Goal: Task Accomplishment & Management: Manage account settings

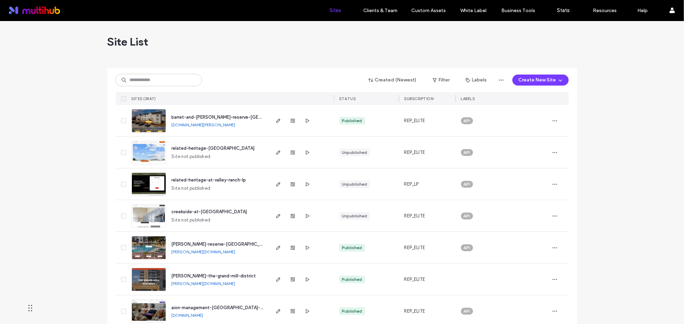
click at [156, 92] on div "Created (Newest) Filter Labels Create New Site SITES (3847) STATUS SUBSCRIPTION…" at bounding box center [342, 86] width 453 height 37
click at [166, 83] on input at bounding box center [159, 80] width 86 height 12
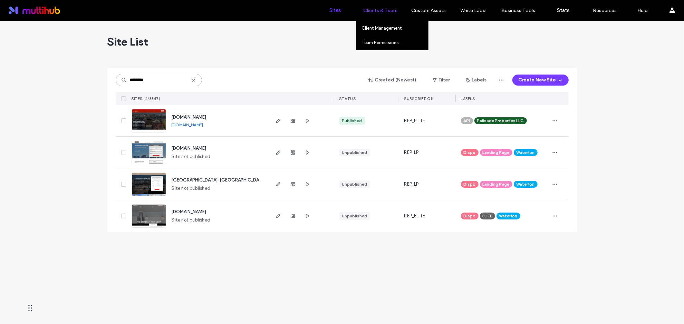
type input "********"
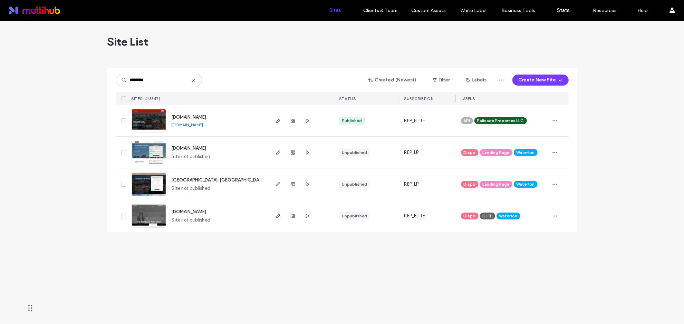
drag, startPoint x: 231, startPoint y: 127, endPoint x: 222, endPoint y: 123, distance: 10.1
click at [222, 123] on div "www.liveataberdeen.com www.liveataberdeen.com" at bounding box center [217, 120] width 103 height 31
copy div "www.liveataberdeen.com"
click at [277, 121] on use "button" at bounding box center [278, 121] width 4 height 4
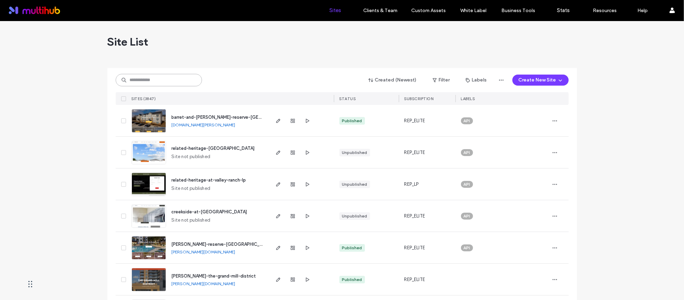
click at [158, 82] on input at bounding box center [159, 80] width 86 height 12
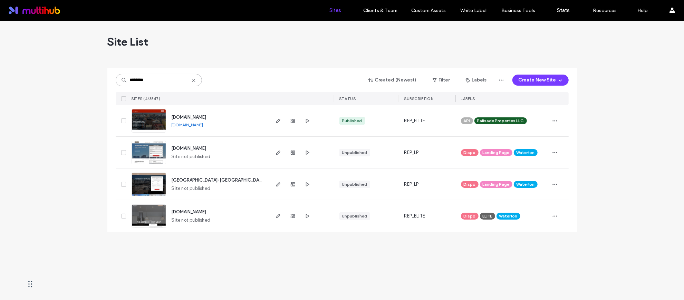
type input "********"
drag, startPoint x: 240, startPoint y: 126, endPoint x: 188, endPoint y: 121, distance: 52.7
click at [188, 122] on div "www.liveataberdeen.com www.liveataberdeen.com" at bounding box center [217, 120] width 103 height 31
drag, startPoint x: 227, startPoint y: 124, endPoint x: 223, endPoint y: 126, distance: 4.3
click at [223, 126] on div "www.liveataberdeen.com www.liveataberdeen.com" at bounding box center [217, 120] width 103 height 31
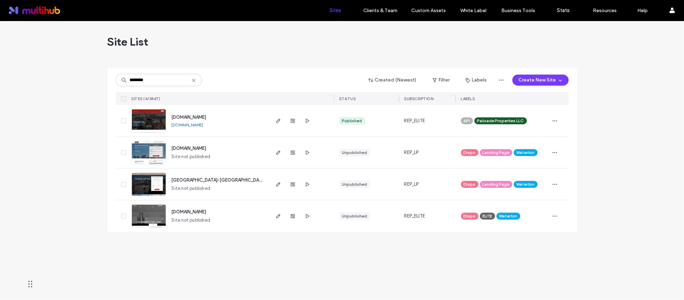
copy div "www.liveataberdeen.com"
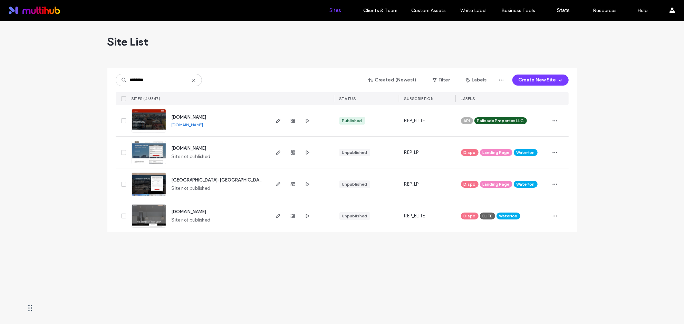
copy div "www.liveataberdeen.com"
click at [276, 122] on icon "button" at bounding box center [279, 121] width 6 height 6
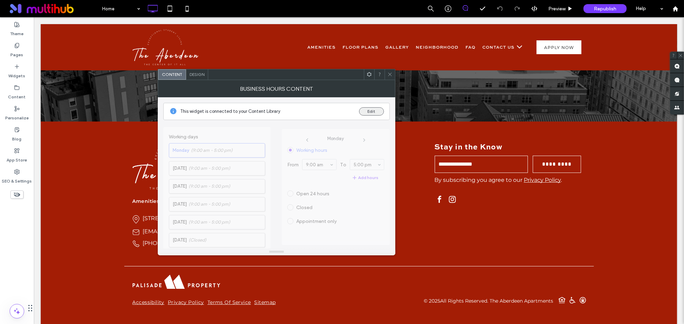
click at [375, 110] on button "Edit" at bounding box center [371, 111] width 25 height 8
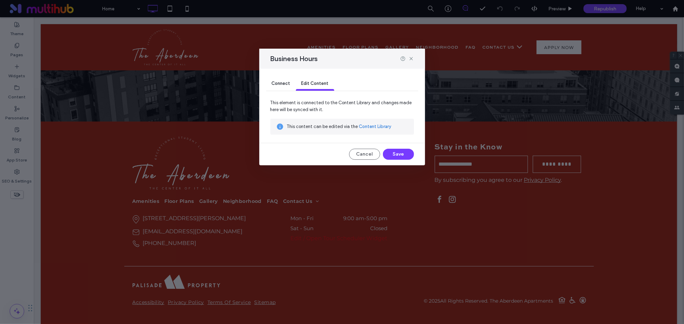
click at [382, 128] on link "Content Library" at bounding box center [375, 126] width 32 height 7
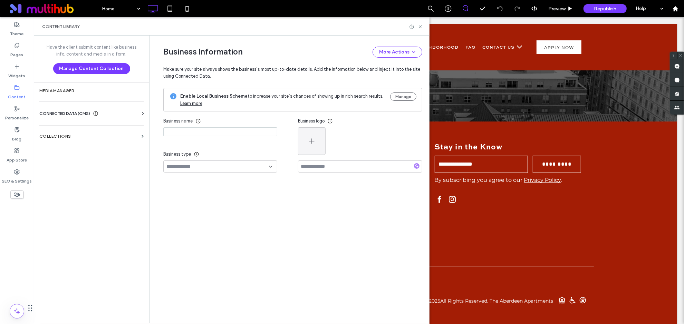
type input "**********"
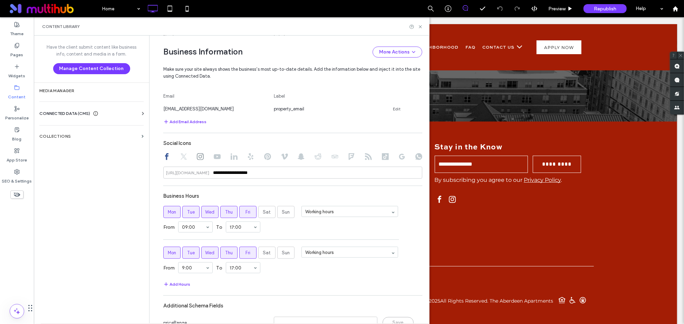
scroll to position [400, 0]
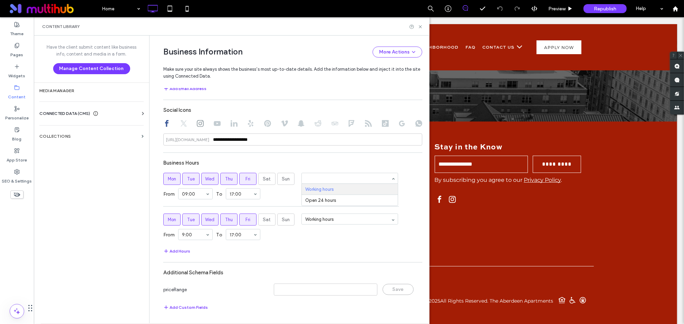
click at [360, 158] on div "Business Hours" at bounding box center [292, 162] width 259 height 13
click at [313, 253] on div "Add Hours" at bounding box center [292, 251] width 259 height 8
click at [421, 25] on icon at bounding box center [420, 26] width 5 height 5
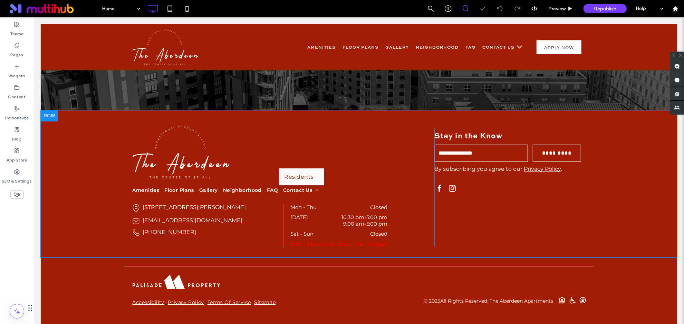
scroll to position [1724, 0]
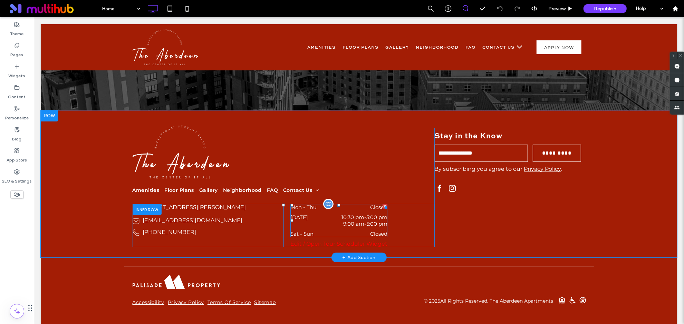
click at [382, 204] on dd "Closed" at bounding box center [358, 207] width 57 height 7
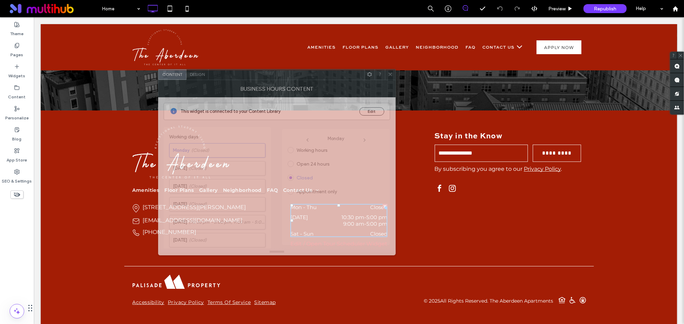
click at [388, 81] on div "BUSINESS HOURS CONTENT" at bounding box center [277, 88] width 238 height 17
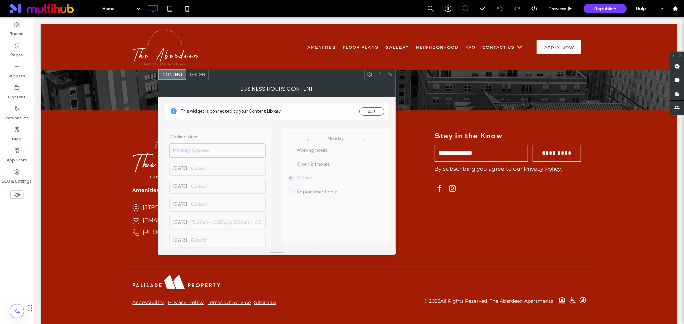
click at [391, 75] on use at bounding box center [390, 74] width 3 height 3
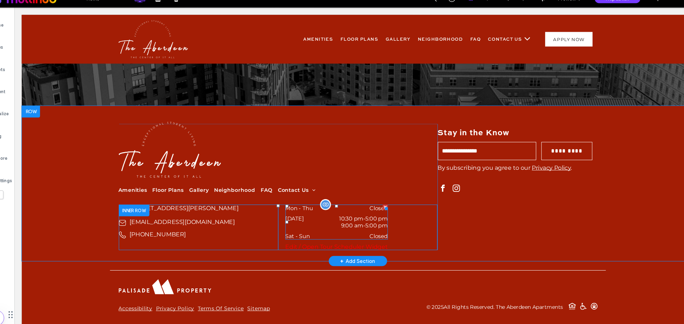
scroll to position [1723, 0]
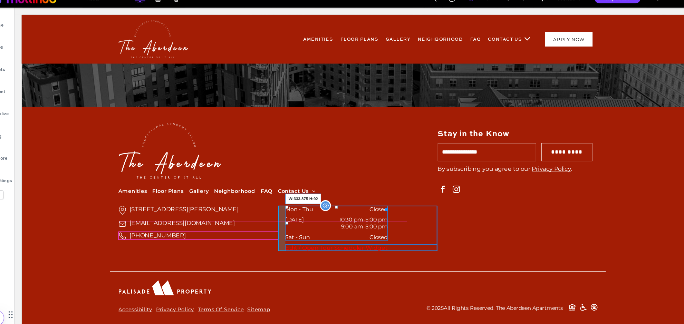
drag, startPoint x: 367, startPoint y: 179, endPoint x: 389, endPoint y: 179, distance: 21.8
click at [368, 195] on div at bounding box center [365, 197] width 5 height 5
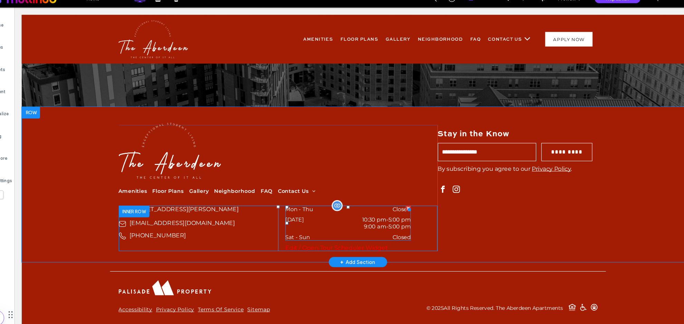
click at [383, 195] on dd "Closed" at bounding box center [355, 198] width 70 height 7
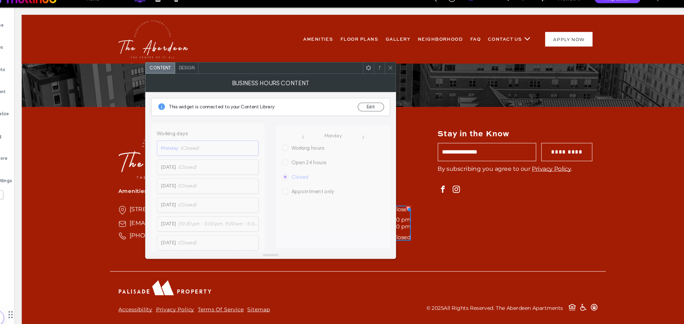
click at [389, 74] on icon at bounding box center [390, 74] width 5 height 5
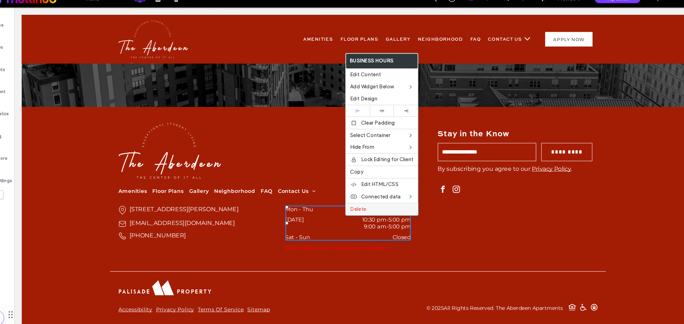
click at [362, 207] on span "Delete" at bounding box center [359, 209] width 15 height 6
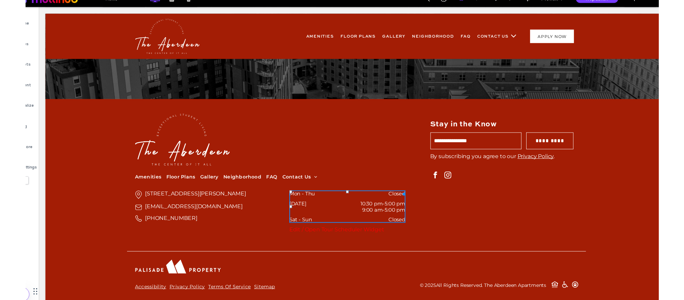
scroll to position [1713, 0]
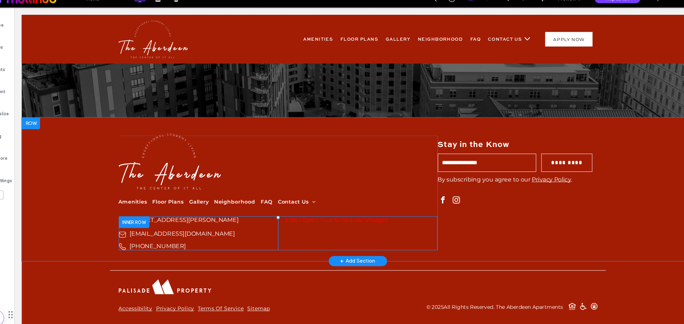
click at [287, 205] on div "**********" at bounding box center [339, 221] width 151 height 32
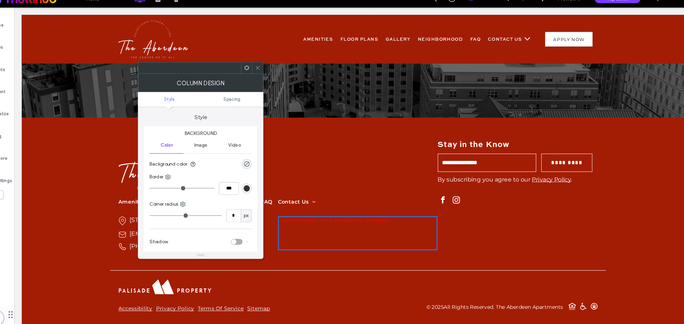
click at [265, 76] on icon at bounding box center [264, 74] width 5 height 5
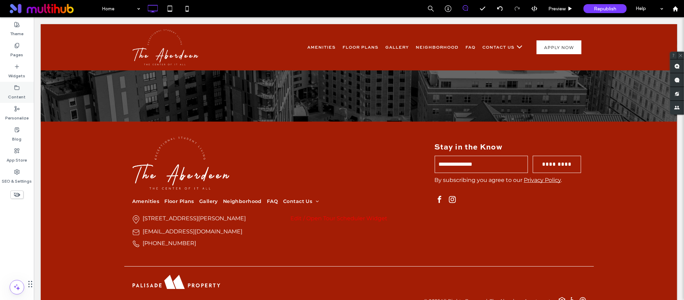
click at [18, 89] on use at bounding box center [17, 87] width 4 height 4
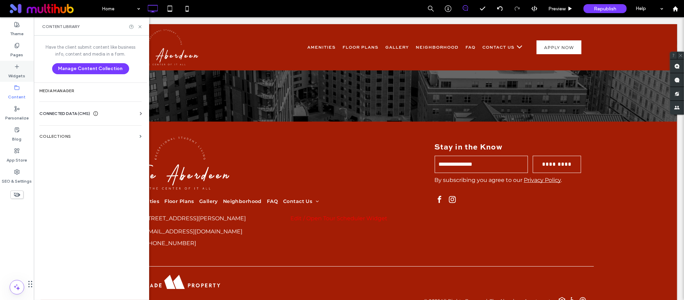
click at [17, 71] on label "Widgets" at bounding box center [17, 74] width 17 height 10
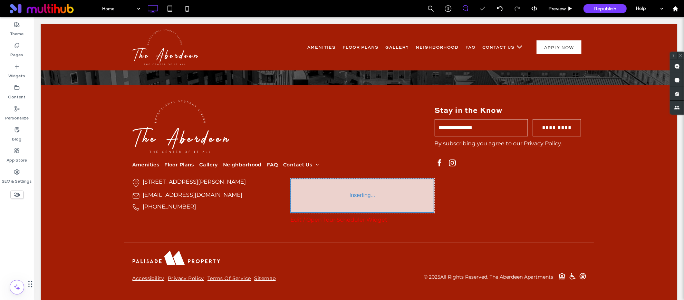
scroll to position [1736, 0]
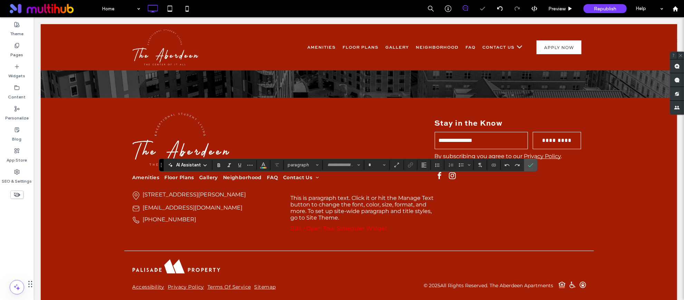
type input "**********"
type input "**"
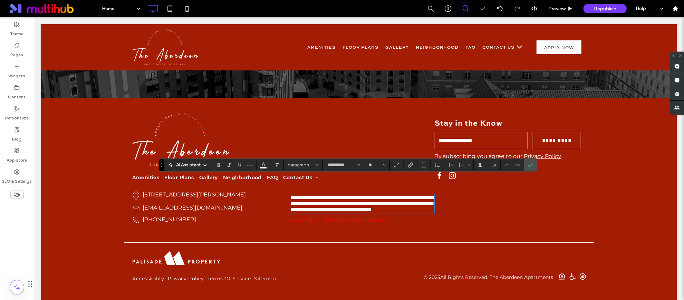
click at [197, 204] on link "[EMAIL_ADDRESS][DOMAIN_NAME]" at bounding box center [193, 207] width 100 height 7
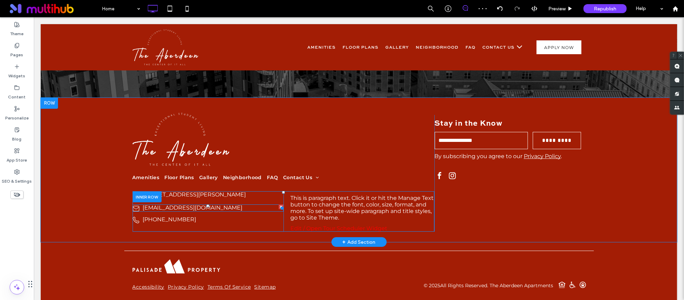
click at [197, 204] on span at bounding box center [207, 207] width 151 height 7
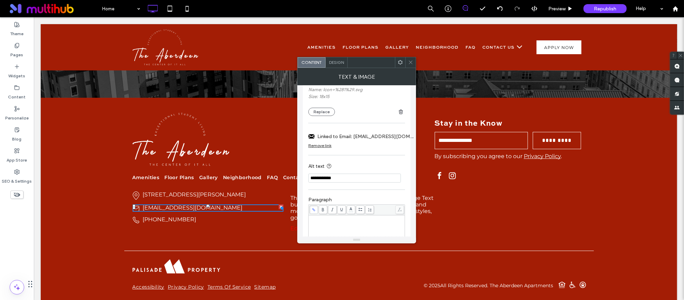
scroll to position [167, 0]
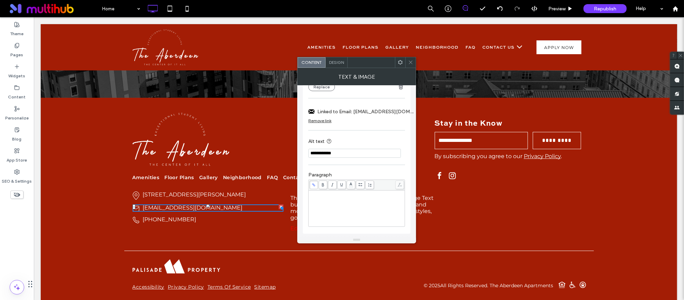
click at [238, 204] on p "[EMAIL_ADDRESS][DOMAIN_NAME]" at bounding box center [207, 207] width 151 height 7
click at [181, 204] on link "[EMAIL_ADDRESS][DOMAIN_NAME]" at bounding box center [193, 207] width 100 height 7
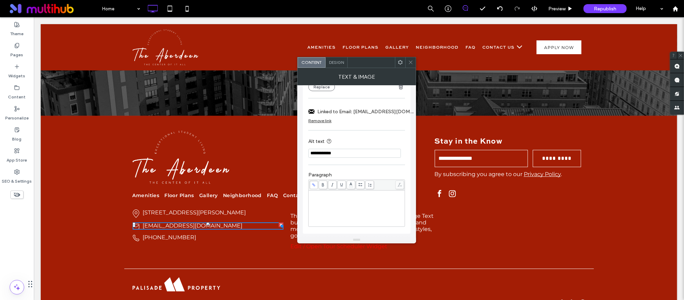
scroll to position [1742, 0]
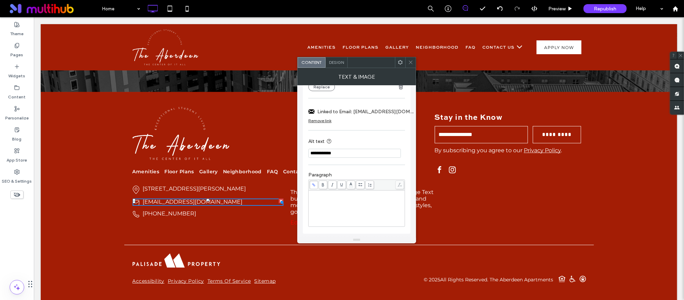
click at [339, 61] on span "Design" at bounding box center [336, 62] width 15 height 5
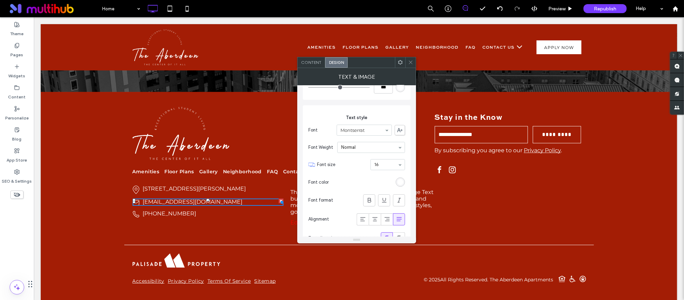
scroll to position [180, 0]
click at [411, 63] on icon at bounding box center [410, 62] width 5 height 5
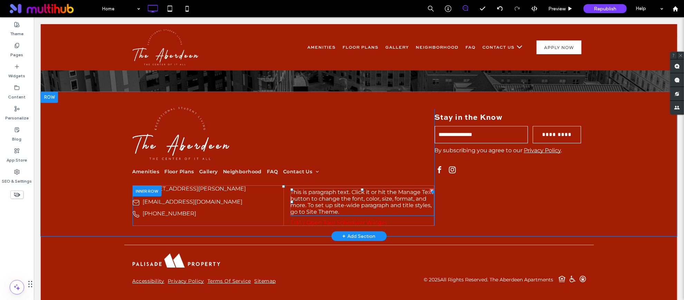
click at [354, 189] on span "This is paragraph text. Click it or hit the Manage Text button to change the fo…" at bounding box center [361, 202] width 143 height 26
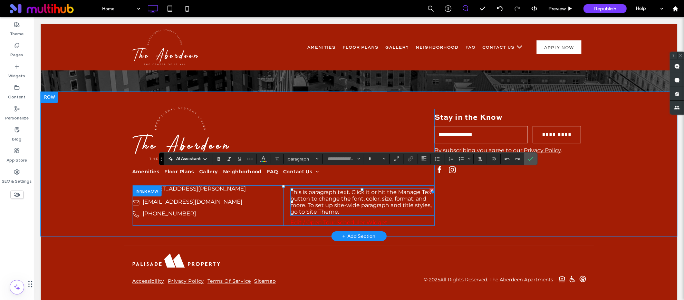
type input "**********"
type input "**"
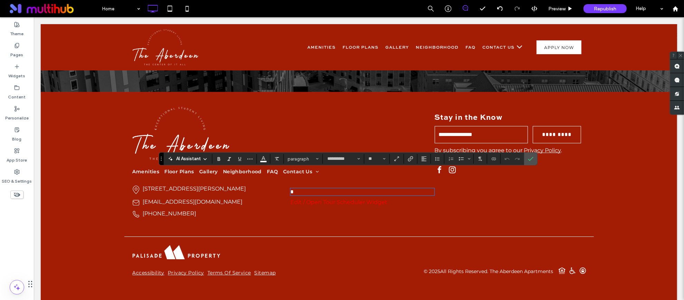
scroll to position [1736, 0]
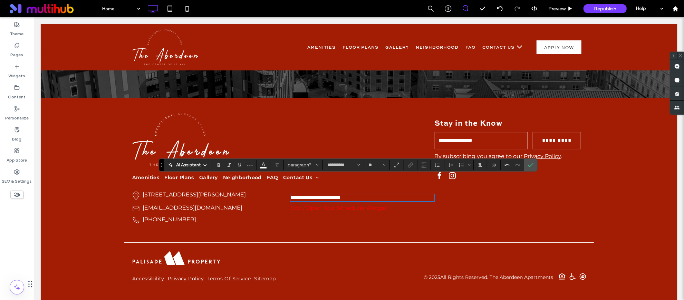
click at [291, 195] on span "**********" at bounding box center [315, 197] width 50 height 5
click at [383, 194] on p "**********" at bounding box center [362, 197] width 144 height 6
click at [529, 166] on use "Confirm" at bounding box center [531, 165] width 6 height 4
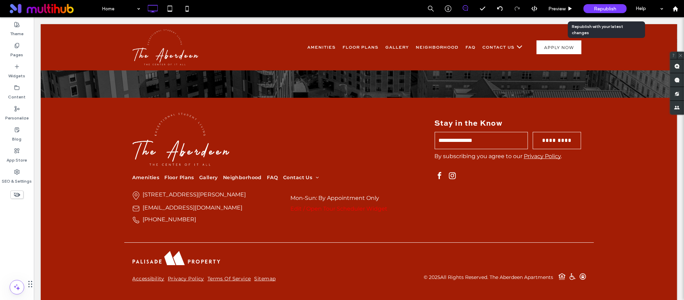
click at [603, 9] on span "Republish" at bounding box center [605, 9] width 22 height 6
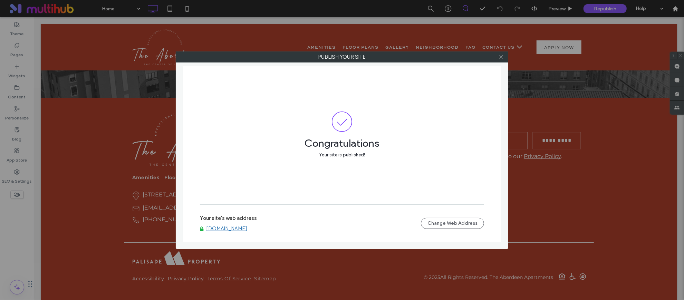
click at [502, 57] on use at bounding box center [500, 56] width 3 height 3
